Goal: Task Accomplishment & Management: Manage account settings

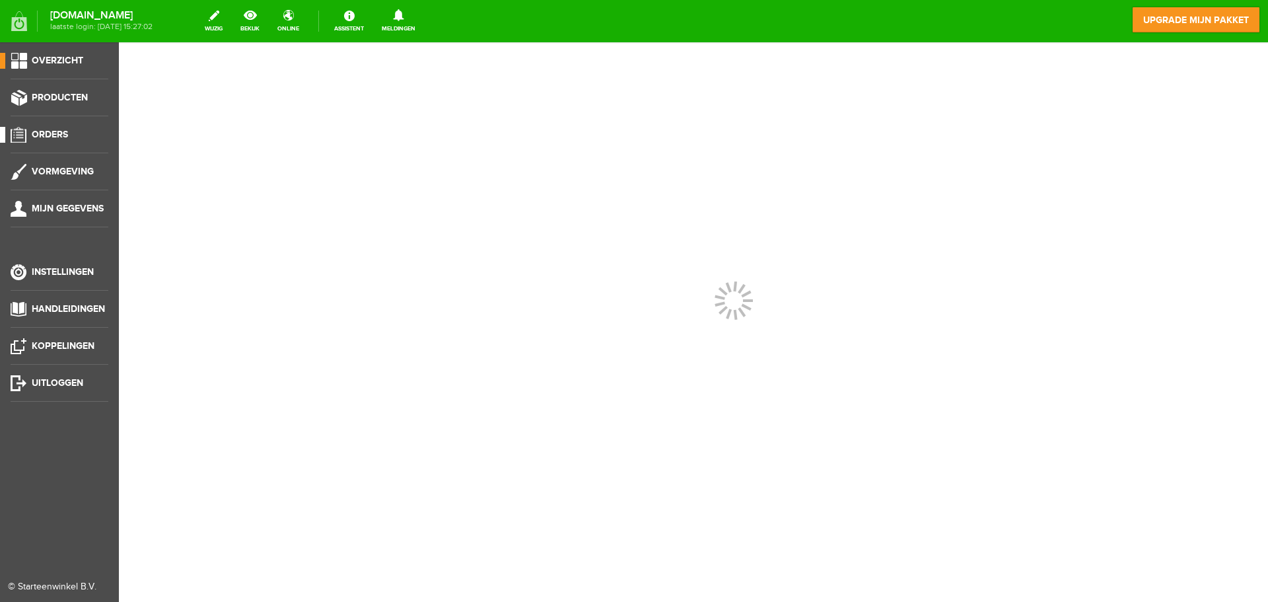
click at [45, 136] on span "Orders" at bounding box center [50, 134] width 36 height 11
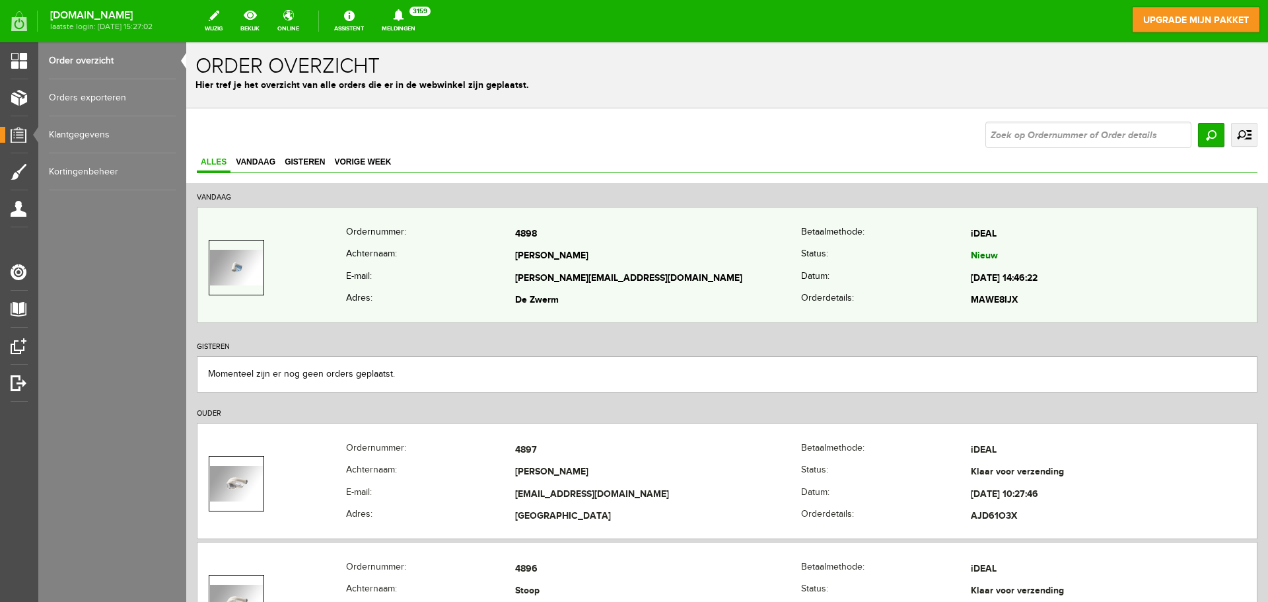
click at [740, 282] on td "[PERSON_NAME][EMAIL_ADDRESS][DOMAIN_NAME]" at bounding box center [658, 279] width 286 height 22
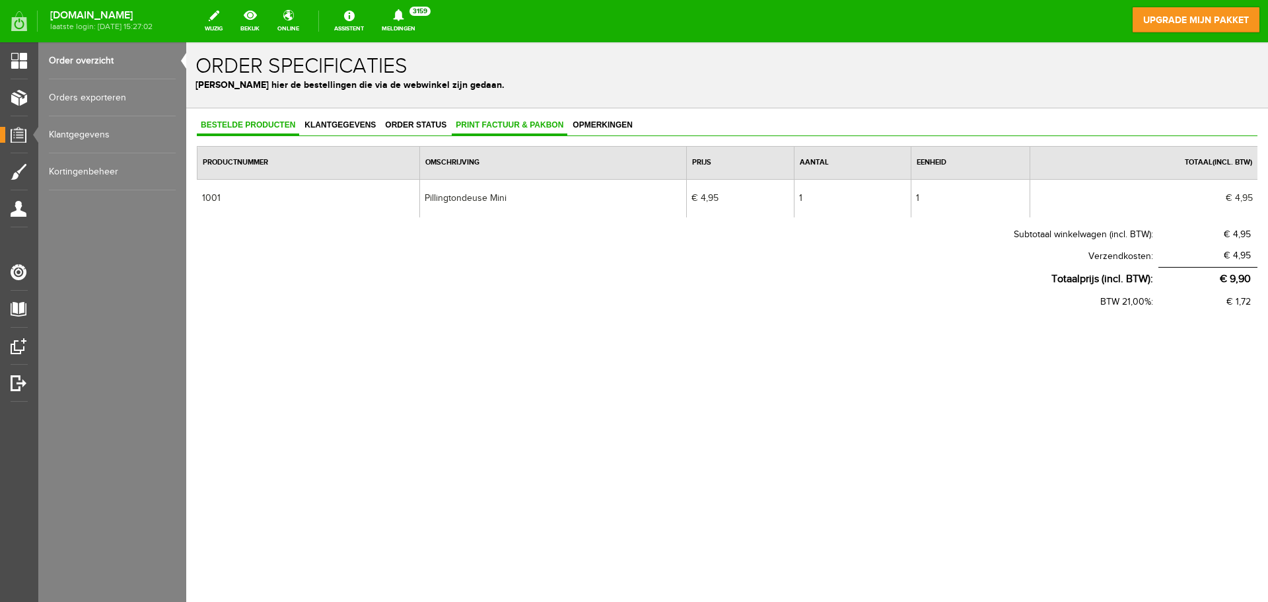
click at [495, 118] on link "Print factuur & pakbon" at bounding box center [510, 125] width 116 height 19
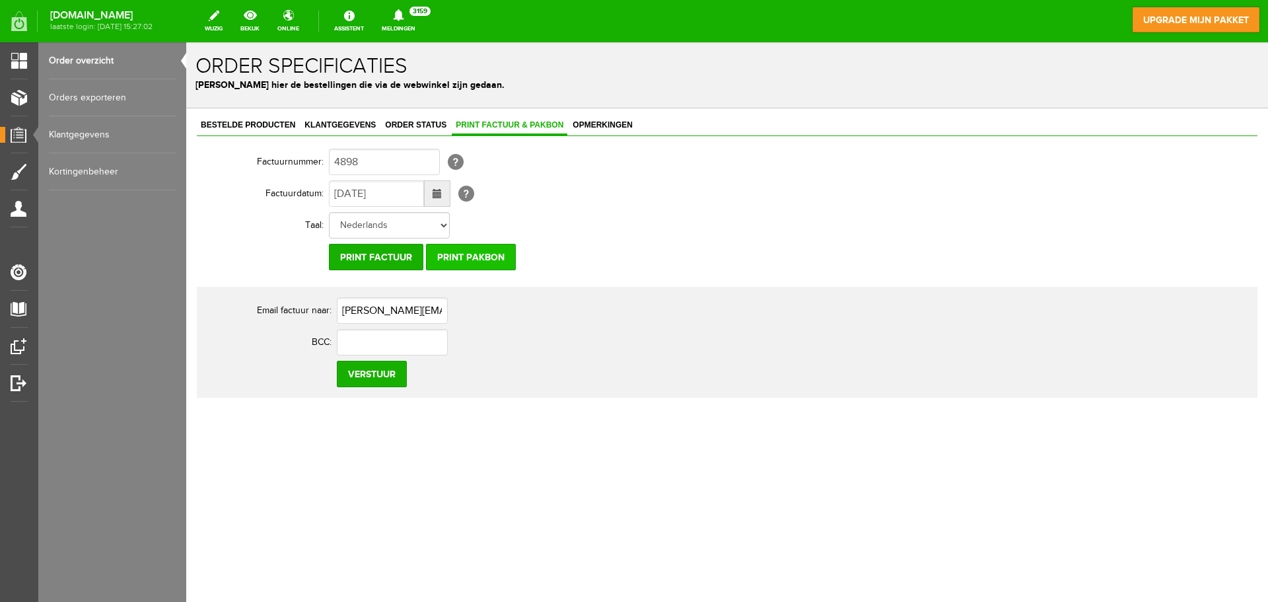
click at [472, 260] on input "Print pakbon" at bounding box center [471, 257] width 90 height 26
click at [416, 127] on span "Order status" at bounding box center [415, 124] width 69 height 9
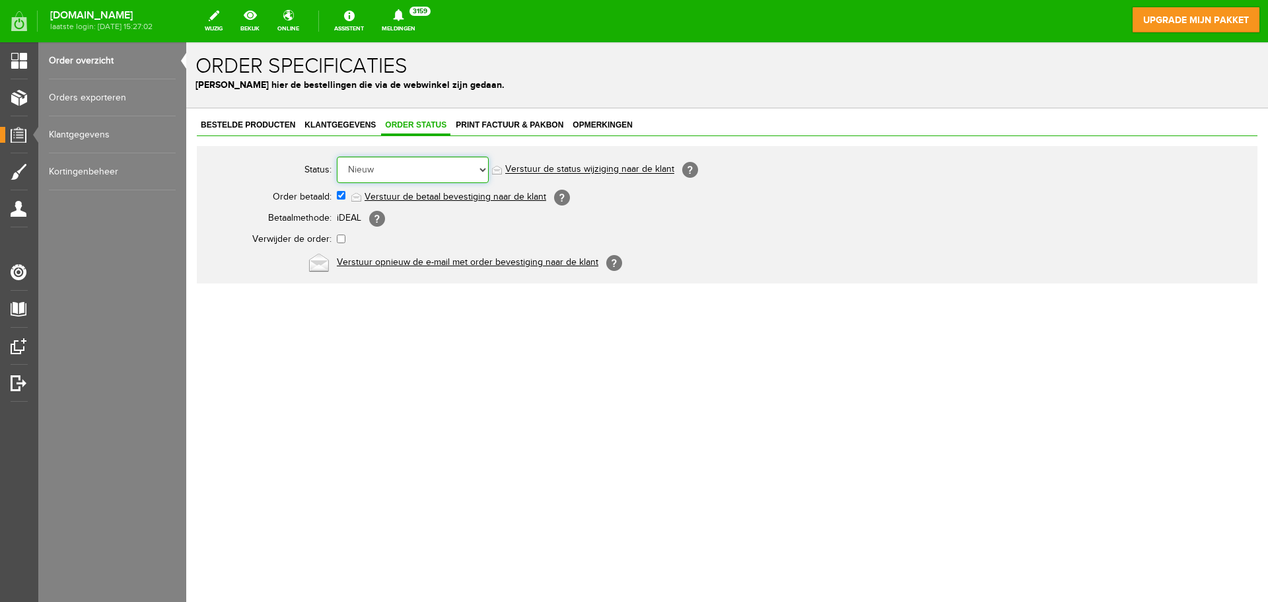
click at [409, 164] on select "Order niet afgerond Nieuw Order in behandeling Wacht op leverancier Wacht op be…" at bounding box center [413, 170] width 152 height 26
select select "14"
click at [337, 157] on select "Order niet afgerond Nieuw Order in behandeling Wacht op leverancier Wacht op be…" at bounding box center [413, 170] width 152 height 26
click at [597, 173] on link "Verstuur de status wijziging naar de klant" at bounding box center [589, 169] width 169 height 11
click at [495, 124] on span "Print factuur & pakbon" at bounding box center [510, 124] width 116 height 9
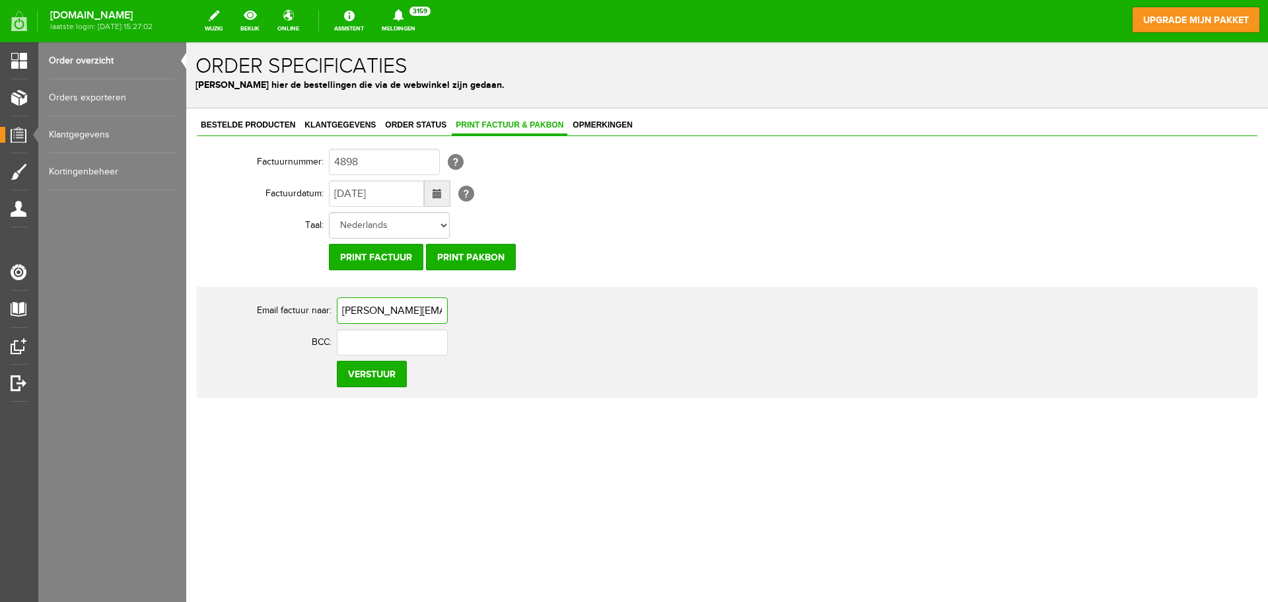
scroll to position [0, 30]
drag, startPoint x: 344, startPoint y: 310, endPoint x: 488, endPoint y: 311, distance: 144.0
click at [488, 311] on td "[PERSON_NAME][EMAIL_ADDRESS][DOMAIN_NAME]" at bounding box center [588, 311] width 502 height 32
